Goal: Transaction & Acquisition: Obtain resource

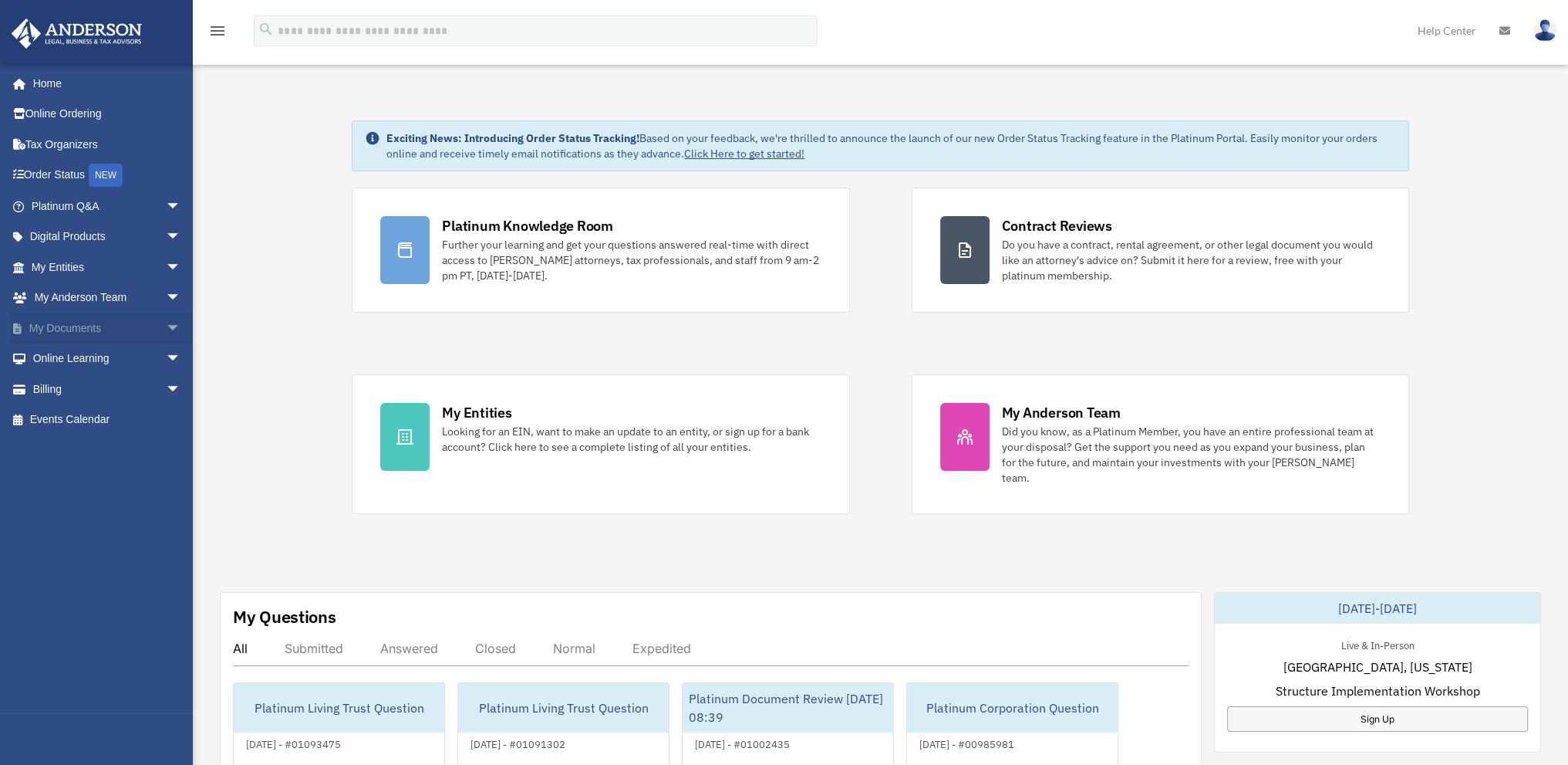
click at [66, 323] on link "My Documents arrow_drop_down" at bounding box center [108, 327] width 194 height 31
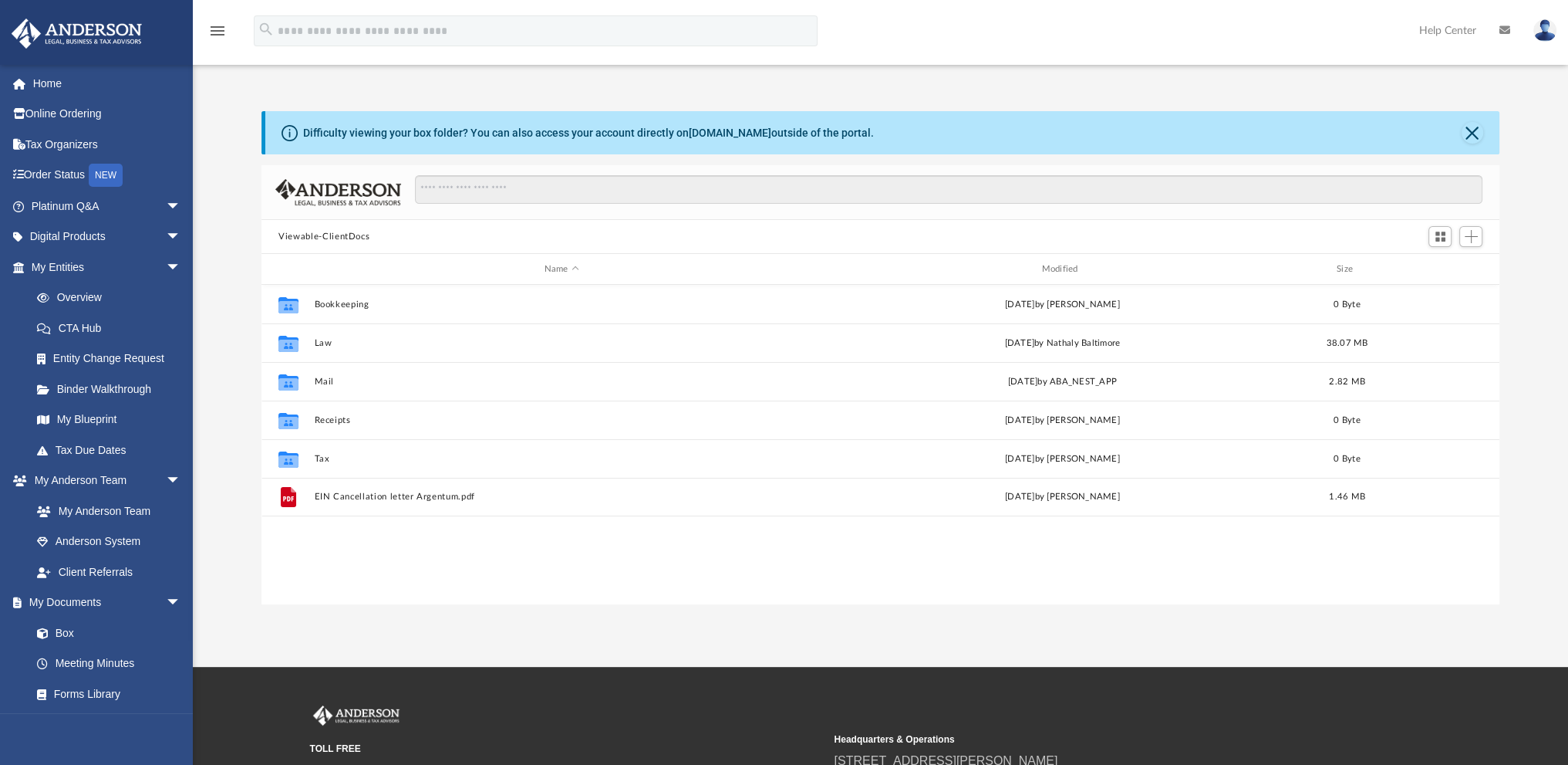
scroll to position [339, 1225]
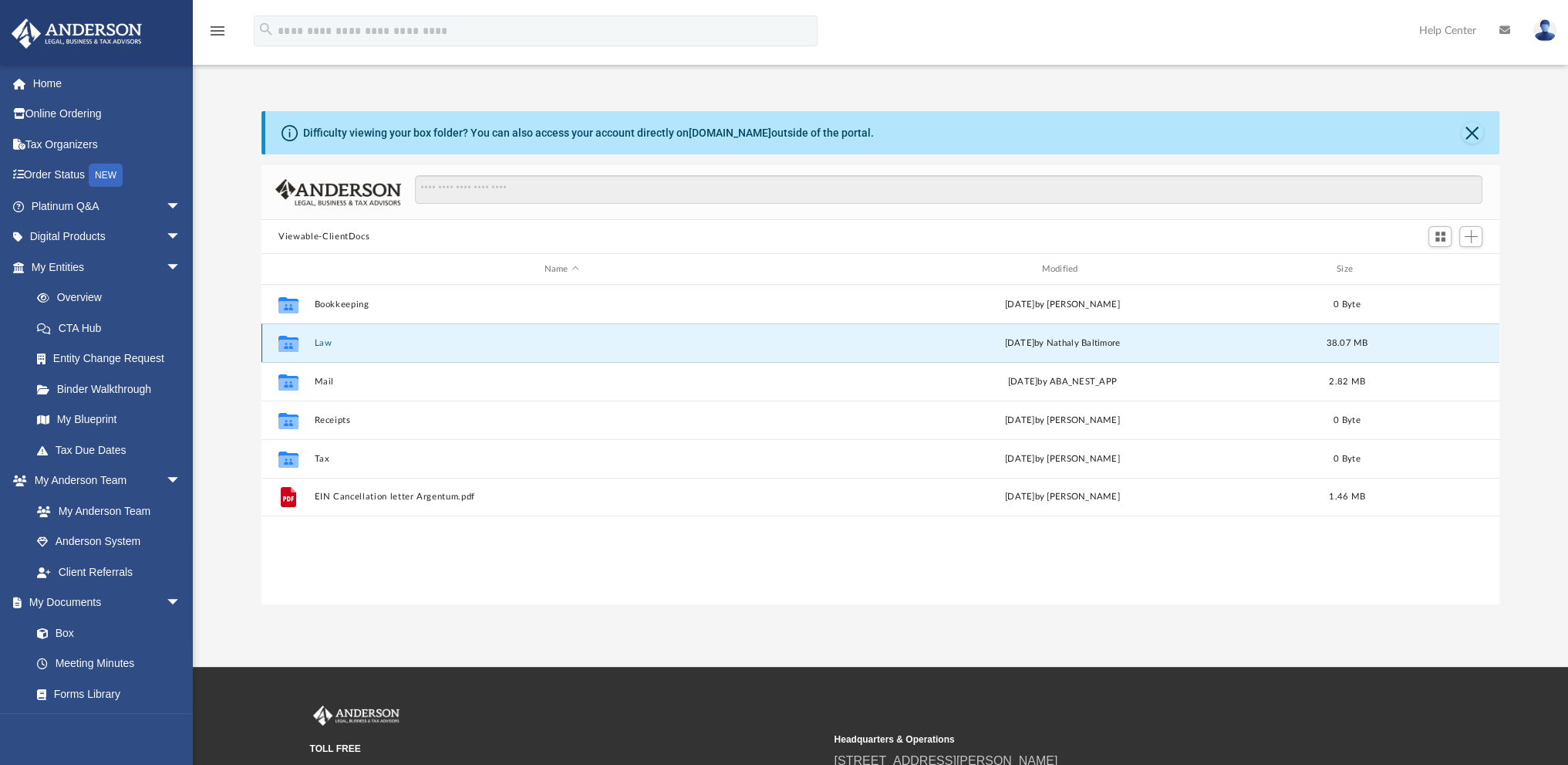
click at [322, 340] on button "Law" at bounding box center [561, 343] width 495 height 10
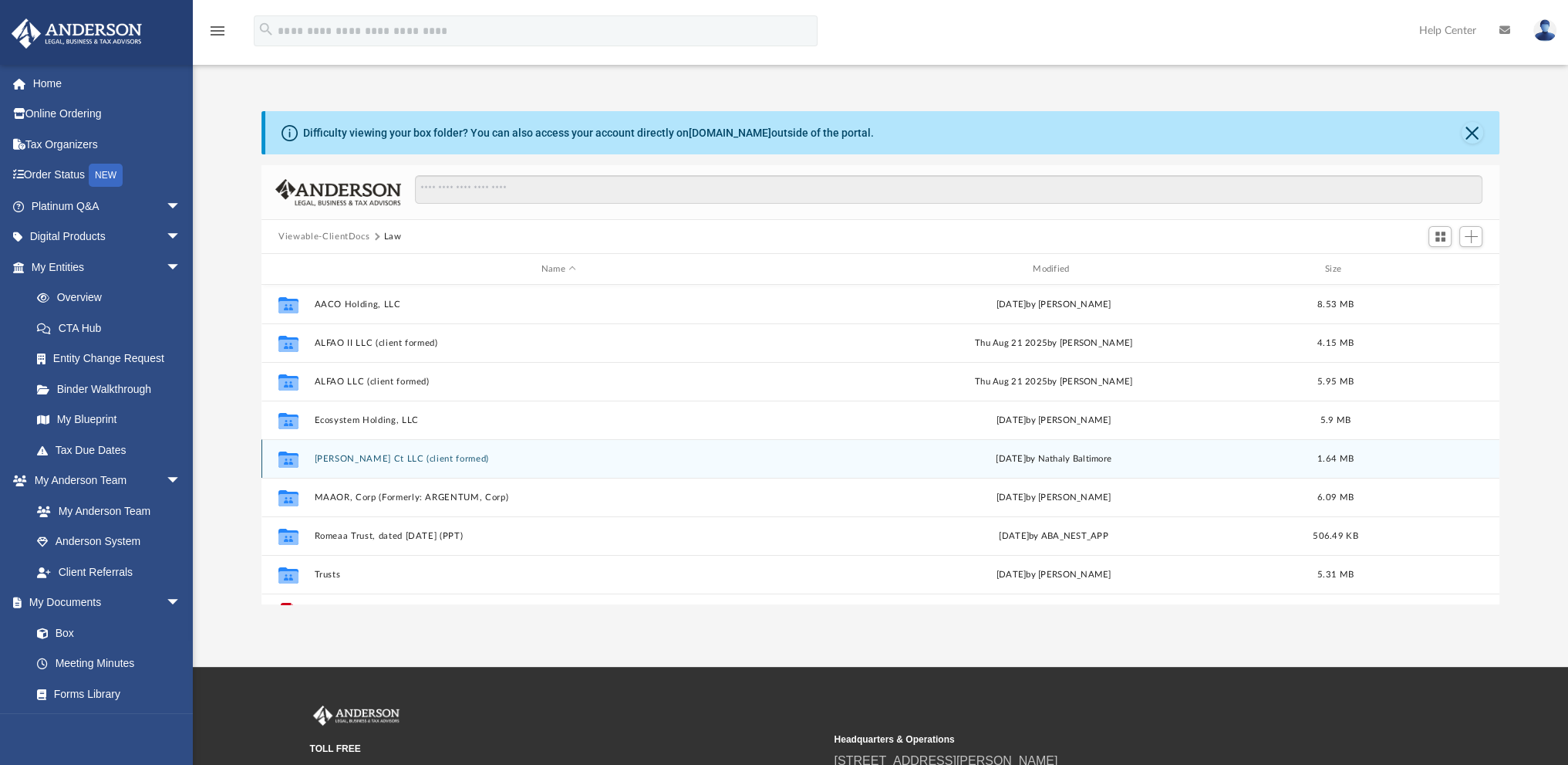
click at [358, 454] on button "[PERSON_NAME] Ct LLC (client formed)" at bounding box center [558, 458] width 488 height 10
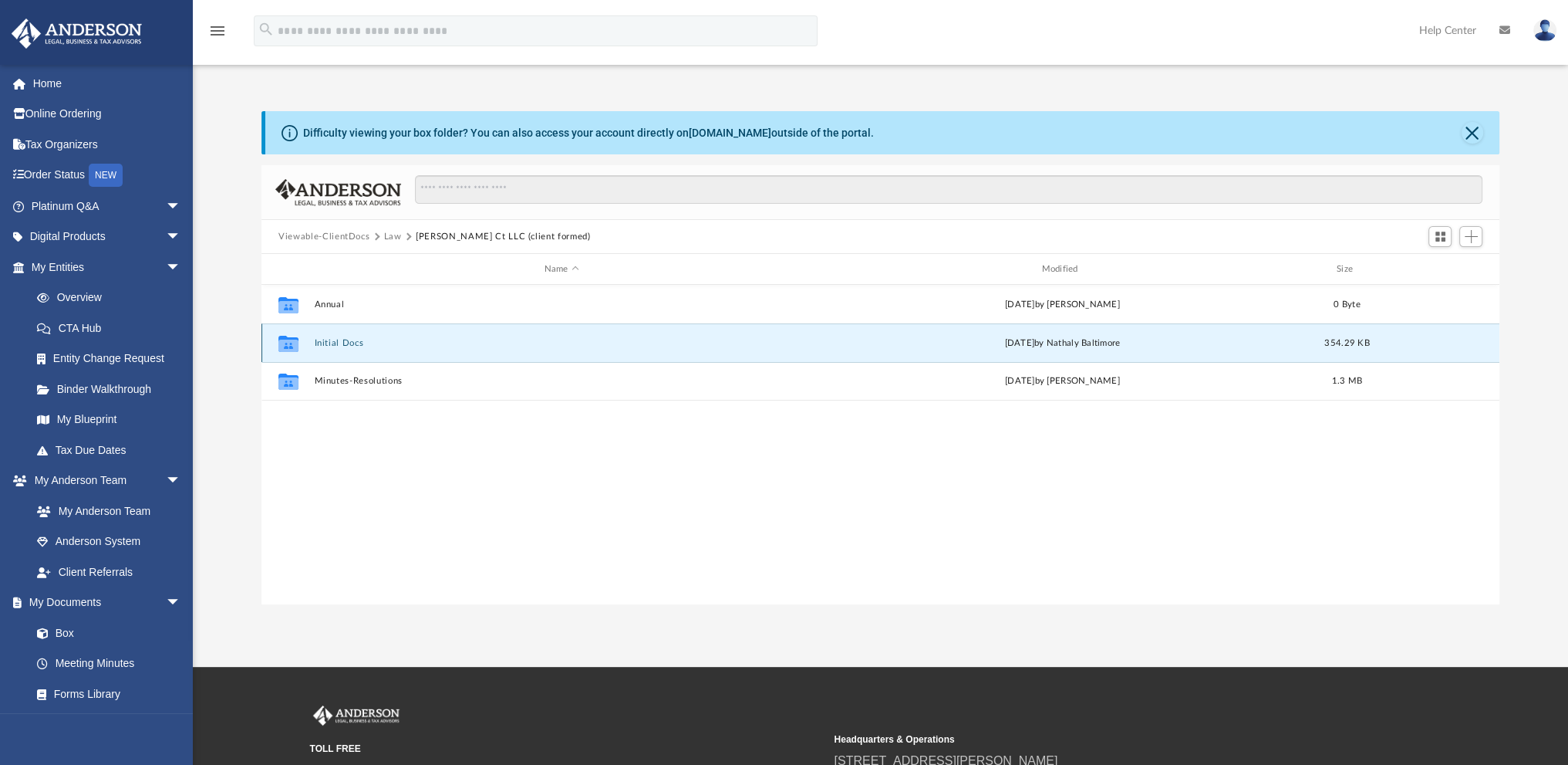
click at [342, 339] on button "Initial Docs" at bounding box center [561, 343] width 495 height 10
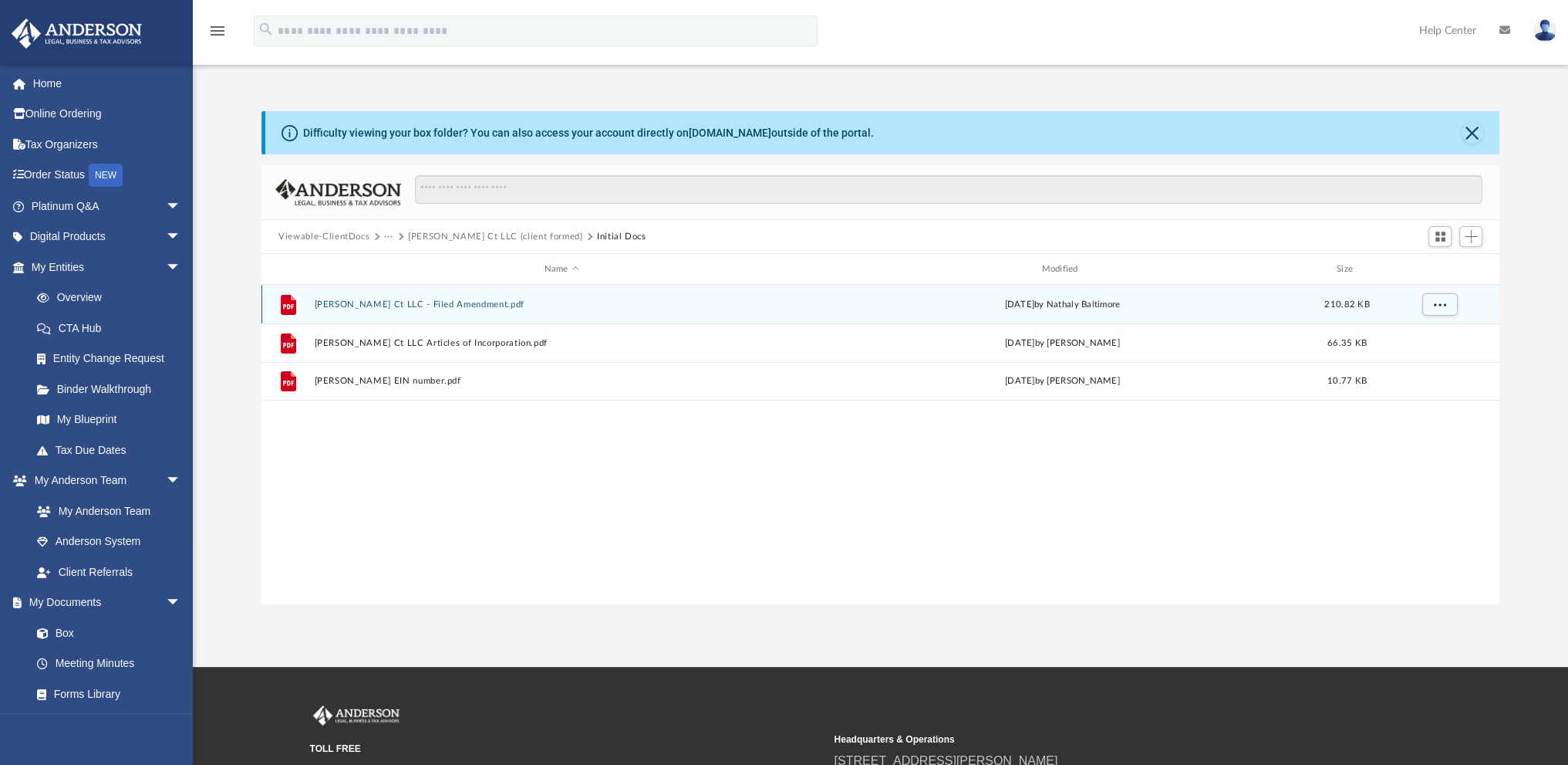
click at [379, 299] on button "Fleming Ct LLC - Filed Amendment.pdf" at bounding box center [561, 304] width 495 height 10
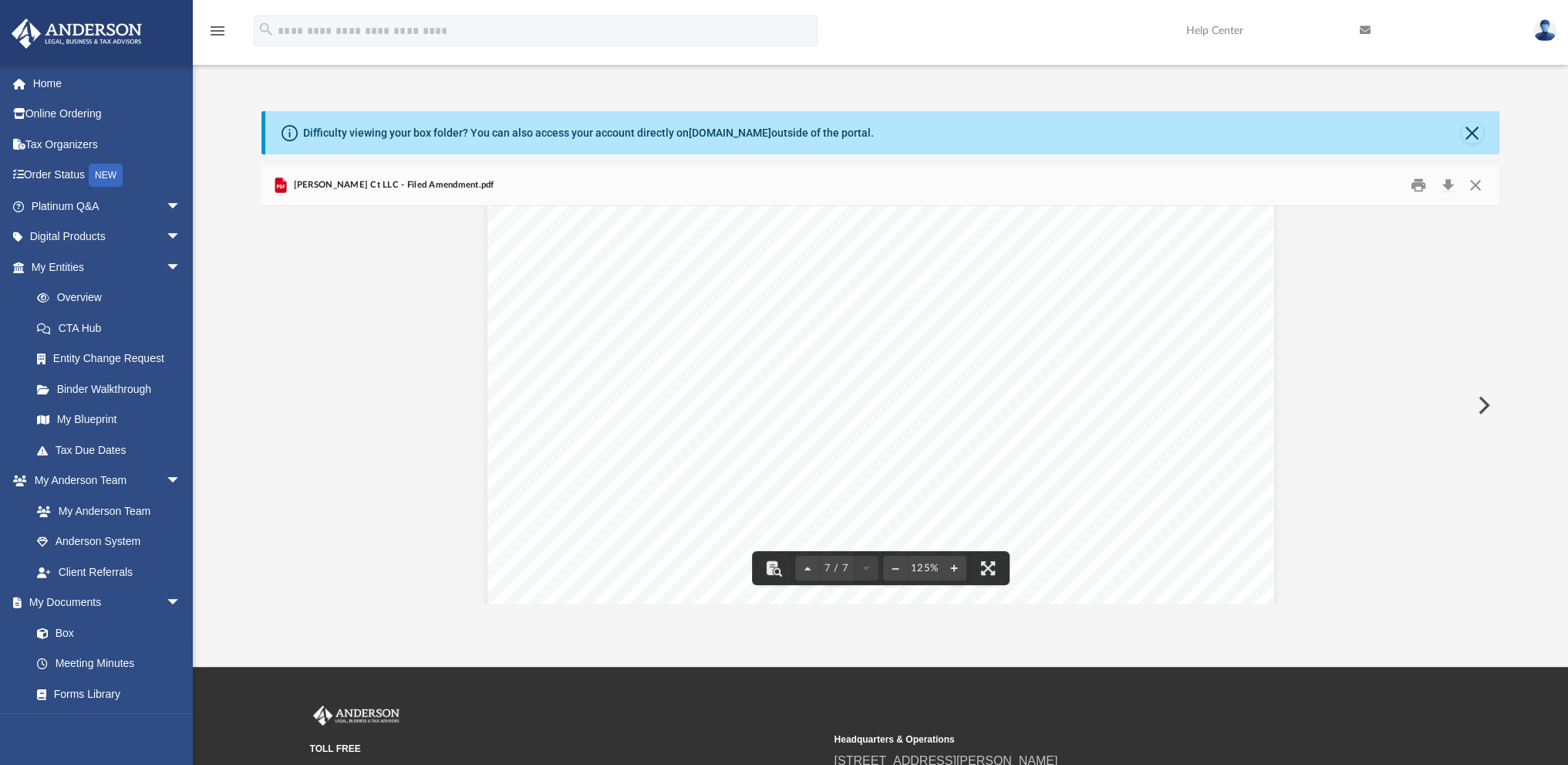
scroll to position [6987, 0]
click at [1475, 186] on button "Close" at bounding box center [1474, 186] width 28 height 24
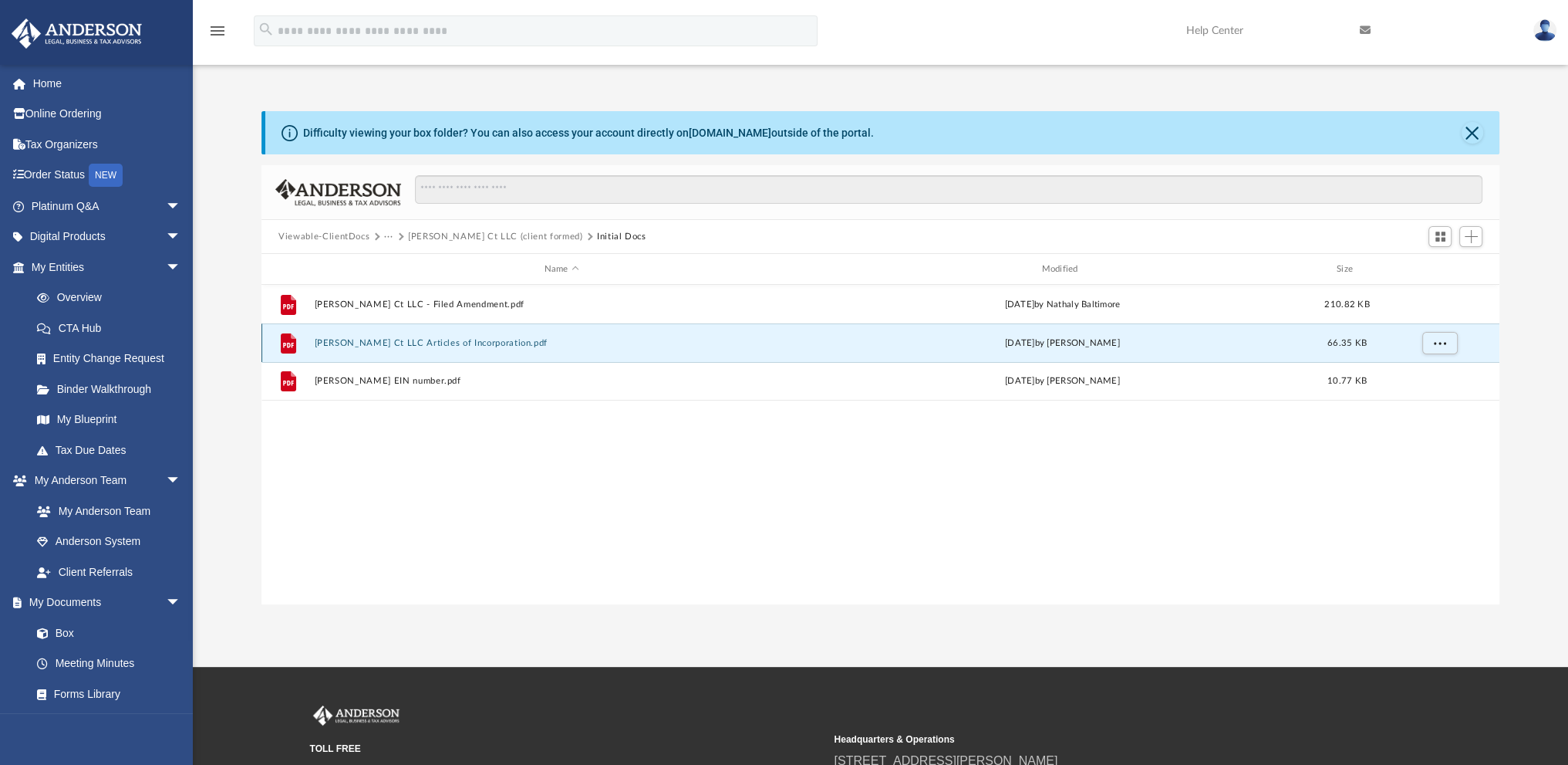
click at [372, 339] on button "Fleming Ct LLC Articles of Incorporation.pdf" at bounding box center [561, 343] width 495 height 10
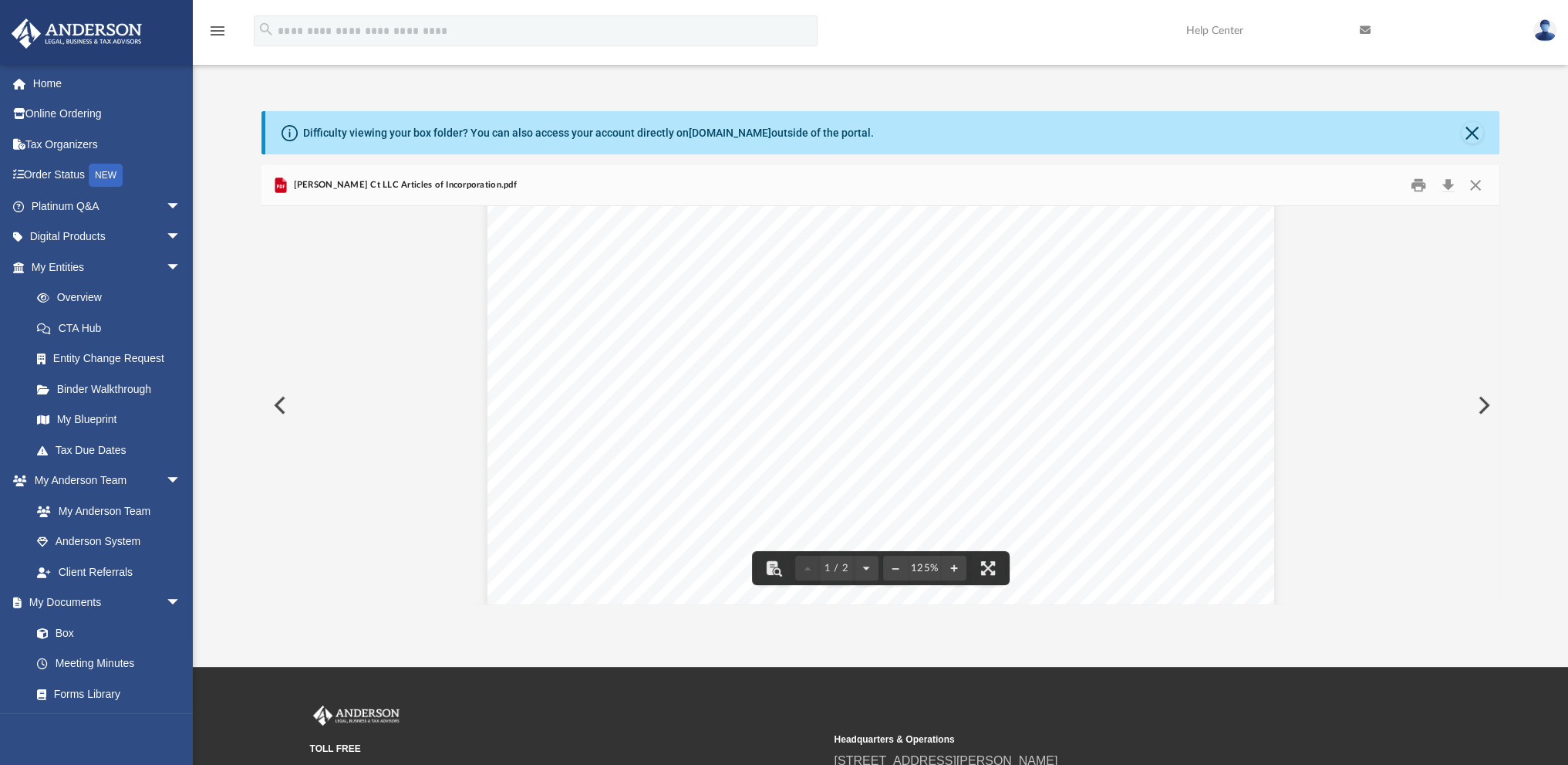
scroll to position [0, 0]
